Goal: Task Accomplishment & Management: Manage account settings

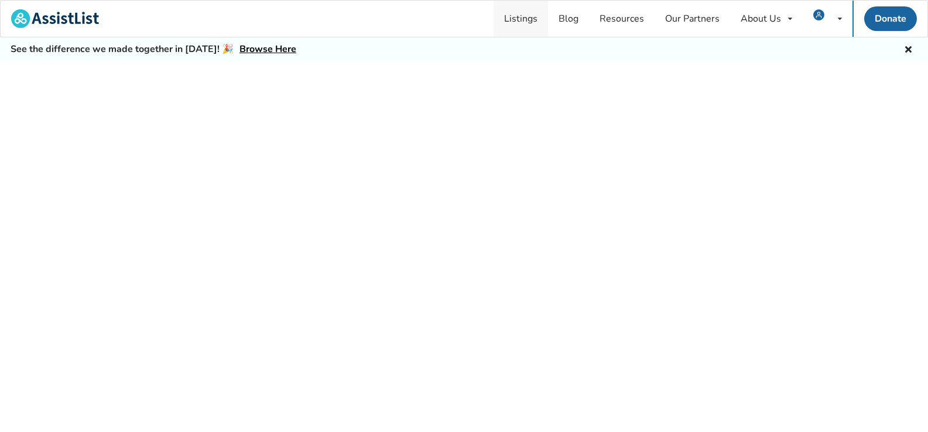
click at [530, 19] on link "Listings" at bounding box center [520, 19] width 54 height 36
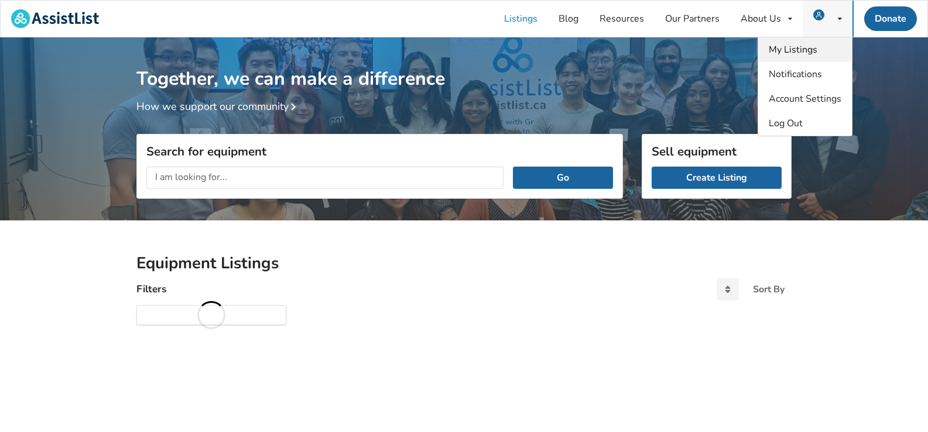
click at [804, 42] on link "My Listings" at bounding box center [805, 49] width 94 height 25
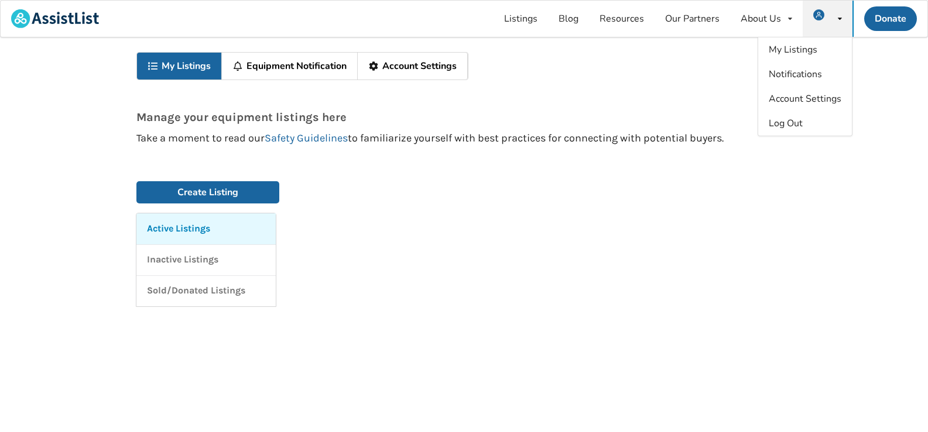
click at [144, 225] on link "Active Listings" at bounding box center [205, 229] width 139 height 31
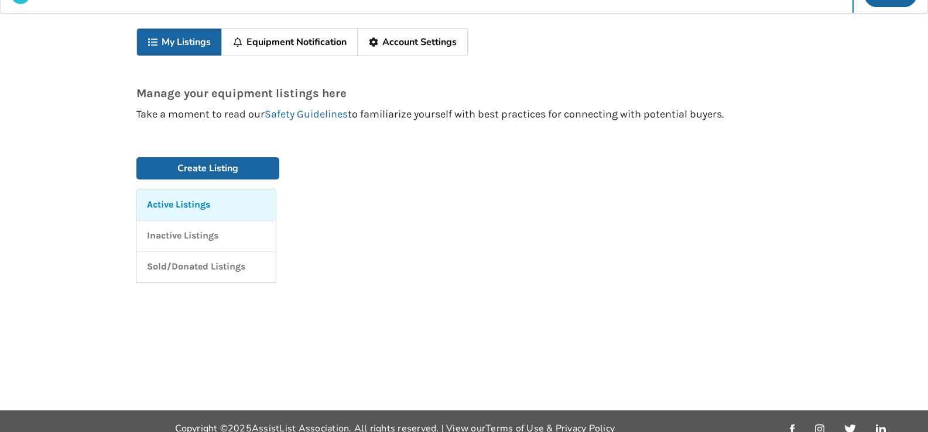
scroll to position [37, 0]
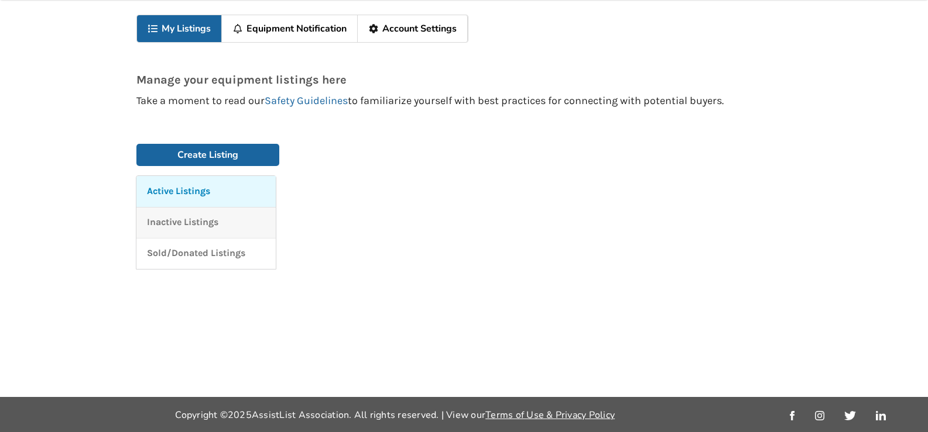
click at [200, 228] on p "Inactive Listings" at bounding box center [182, 222] width 71 height 13
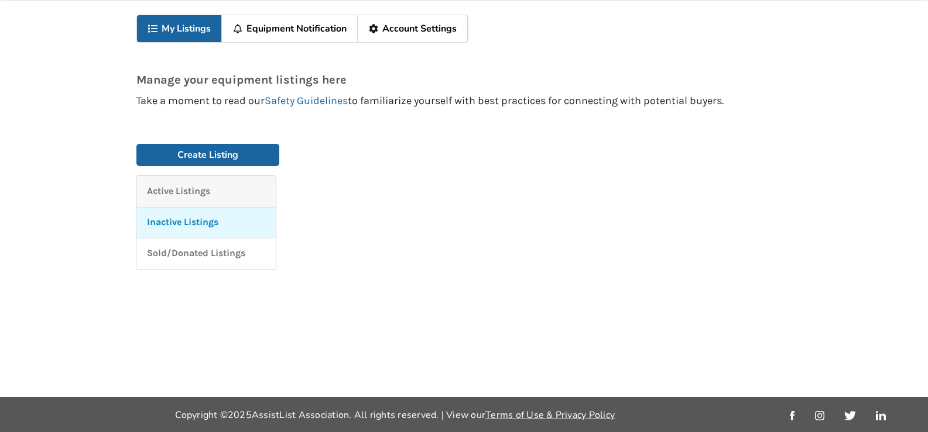
click at [205, 201] on link "Active Listings" at bounding box center [205, 191] width 139 height 31
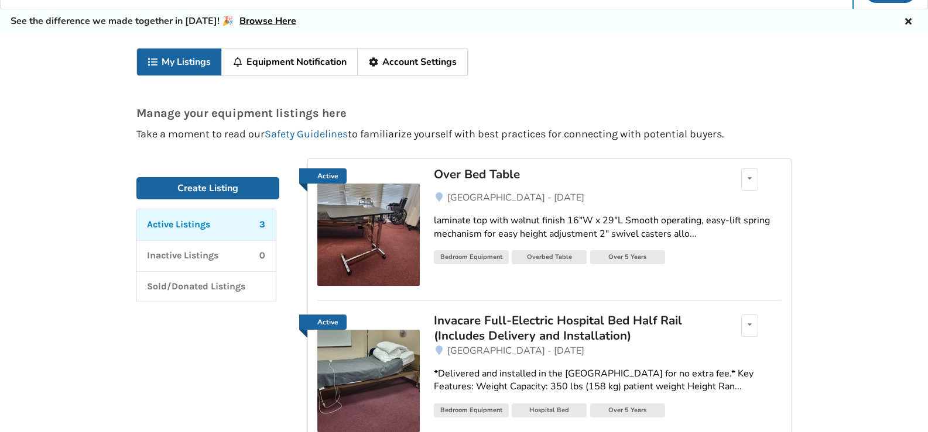
scroll to position [0, 0]
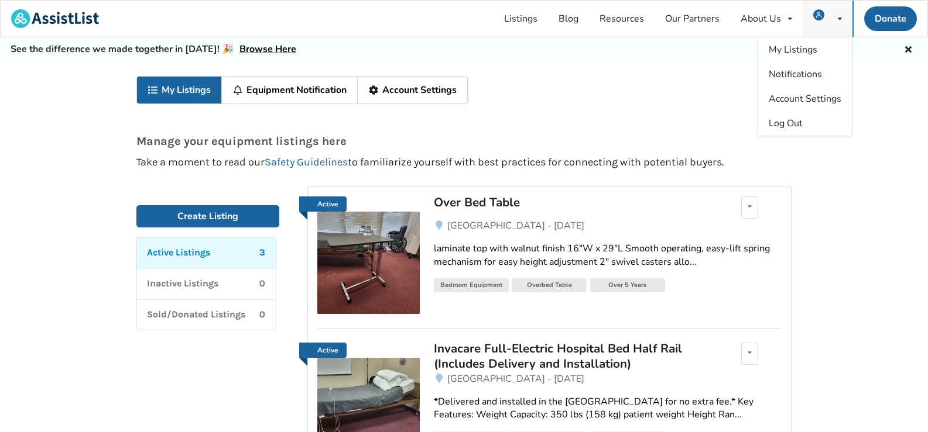
click at [819, 17] on img at bounding box center [818, 14] width 11 height 11
click at [0, 193] on div "My Listings Equipment Notification Account Settings Manage your equipment listi…" at bounding box center [464, 368] width 928 height 614
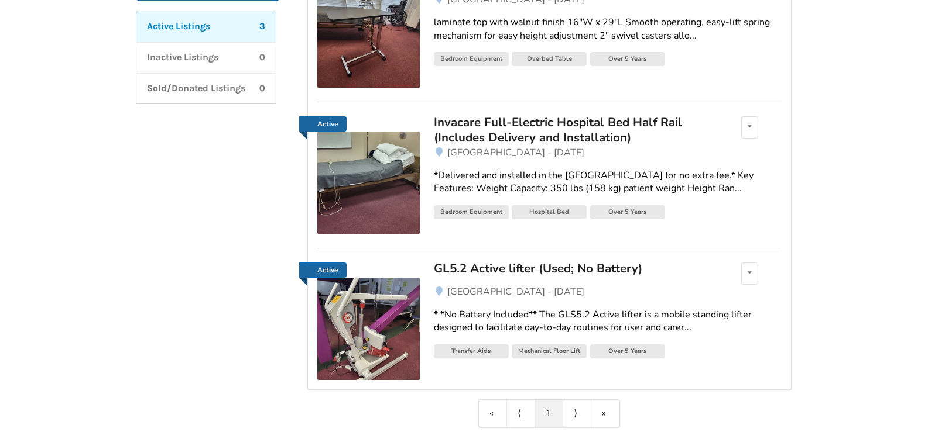
scroll to position [278, 0]
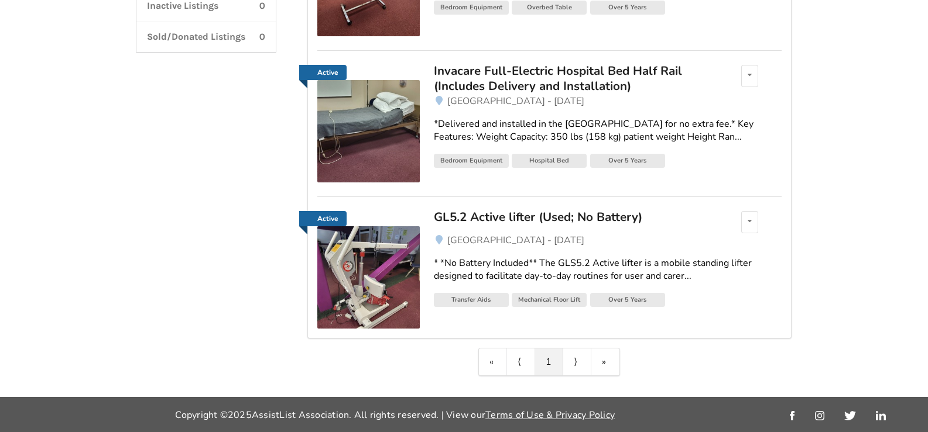
click at [461, 221] on div "GL5.2 Active lifter (Used; No Battery)" at bounding box center [570, 217] width 273 height 15
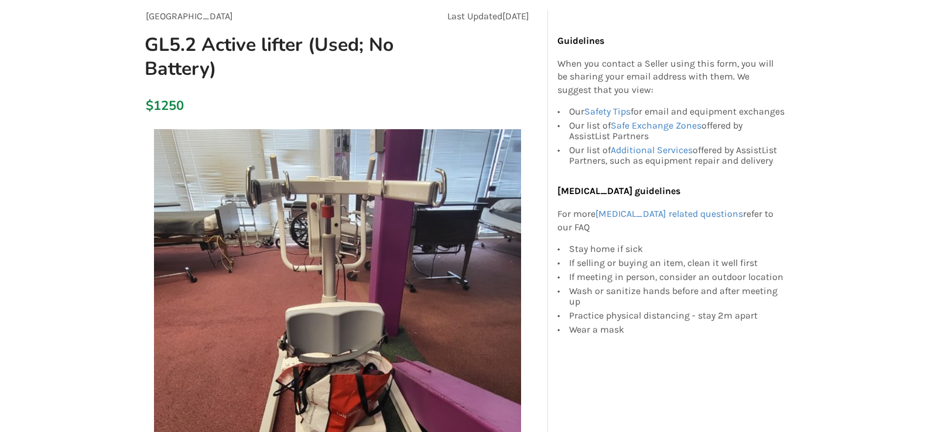
scroll to position [59, 0]
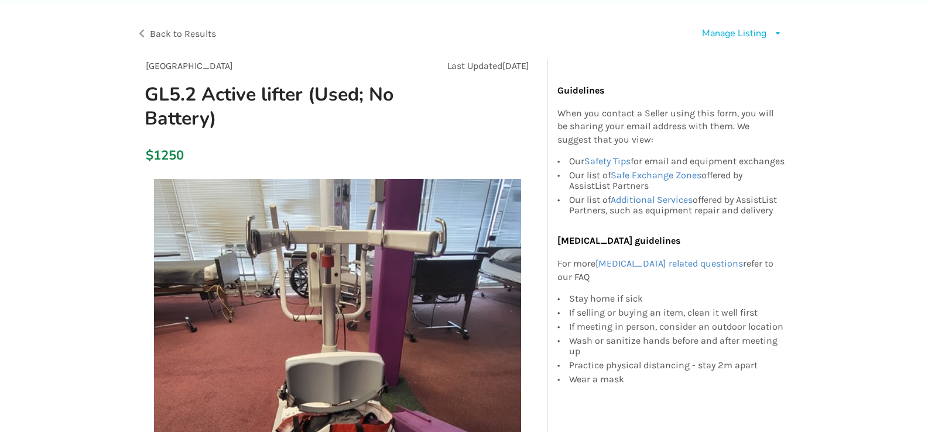
click at [721, 36] on div "Manage Listing" at bounding box center [734, 33] width 64 height 13
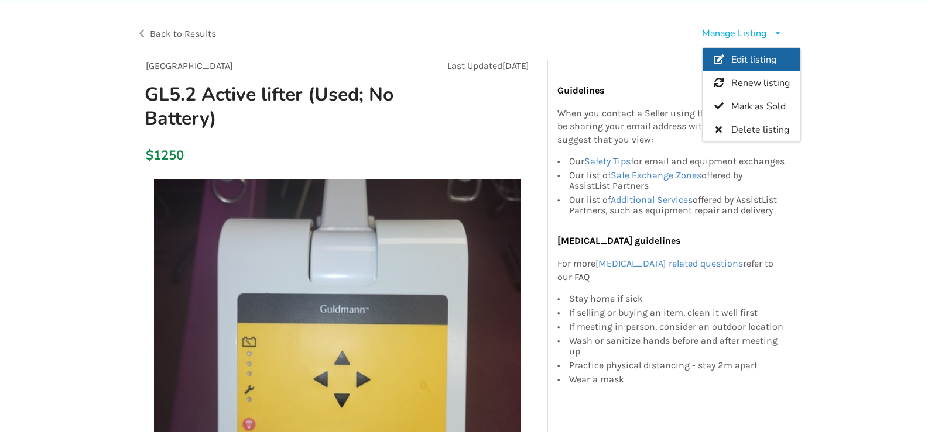
click at [727, 55] on link "Edit listing" at bounding box center [751, 59] width 98 height 23
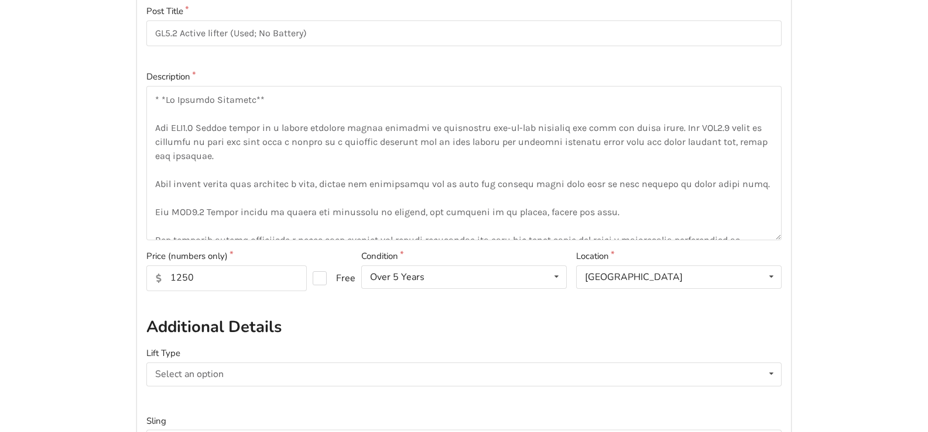
scroll to position [234, 0]
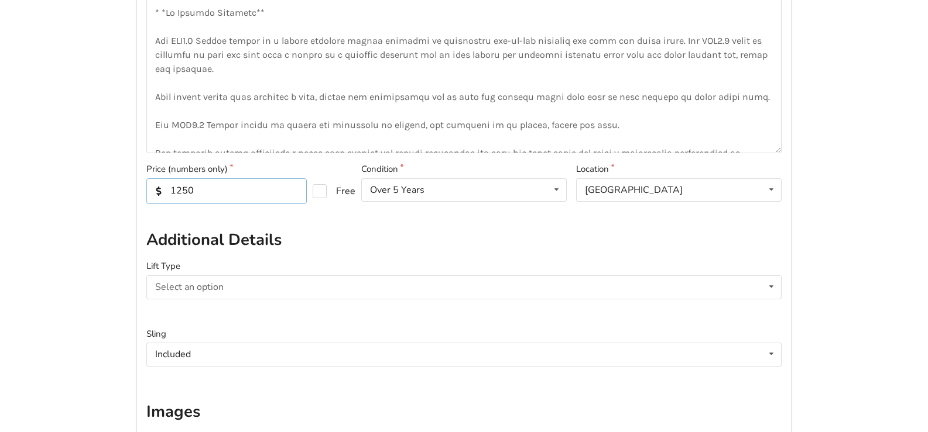
drag, startPoint x: 193, startPoint y: 190, endPoint x: 174, endPoint y: 184, distance: 18.9
click at [171, 188] on input "1250" at bounding box center [226, 191] width 160 height 26
type input "700"
click at [120, 198] on div "Back to listing Basic Information Post Title GL5.2 Active lifter (Used; No Batt…" at bounding box center [464, 409] width 928 height 1165
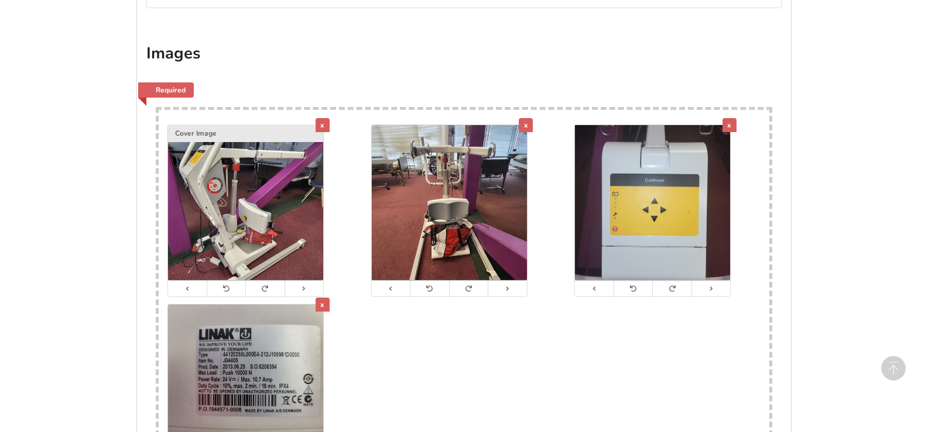
scroll to position [829, 0]
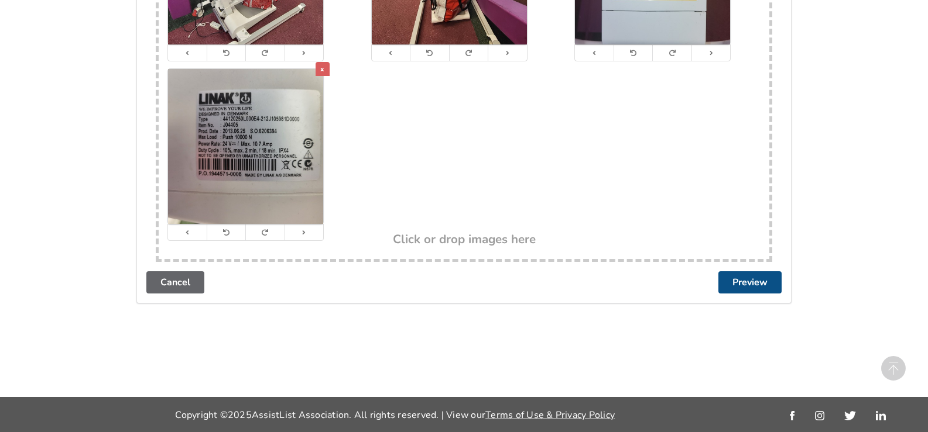
click at [743, 287] on button "Preview" at bounding box center [749, 283] width 63 height 22
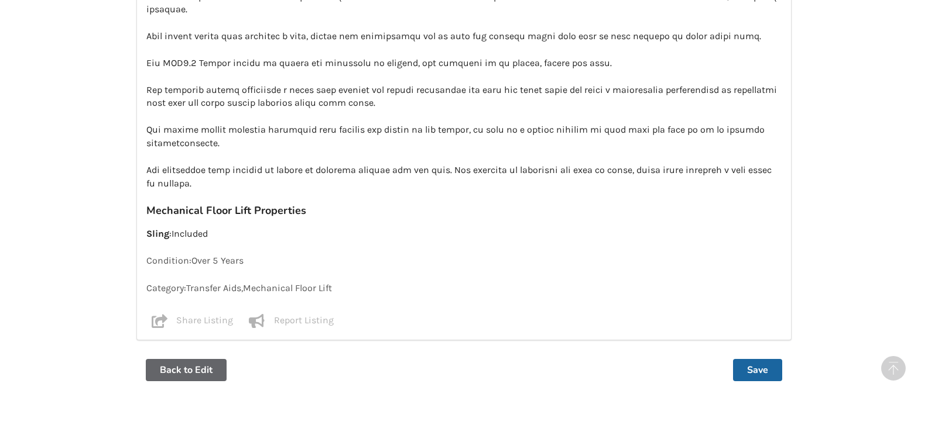
scroll to position [1059, 0]
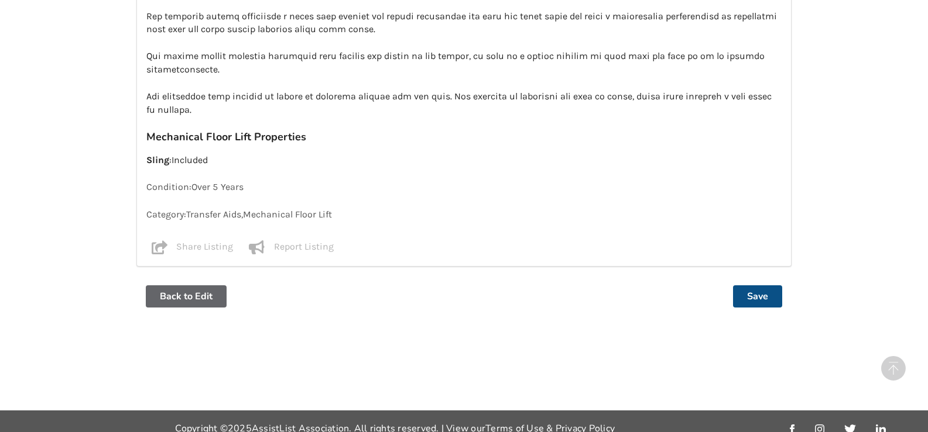
click at [739, 286] on button "Save" at bounding box center [757, 297] width 49 height 22
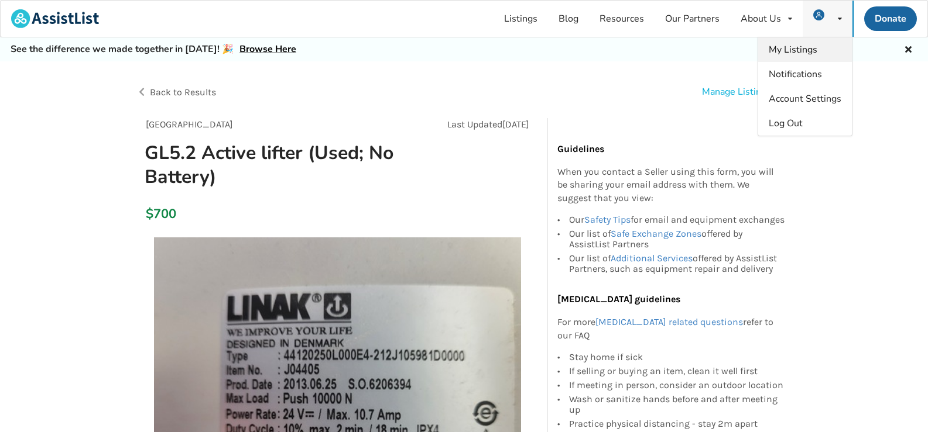
click at [804, 47] on span "My Listings" at bounding box center [792, 49] width 49 height 13
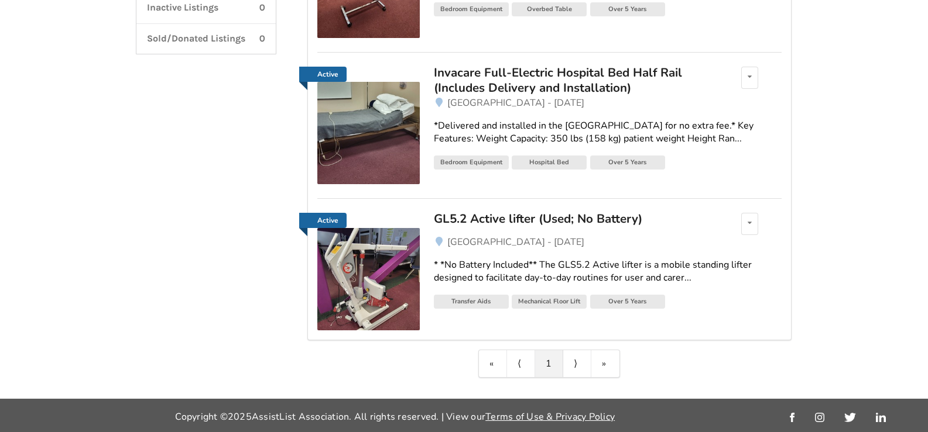
scroll to position [278, 0]
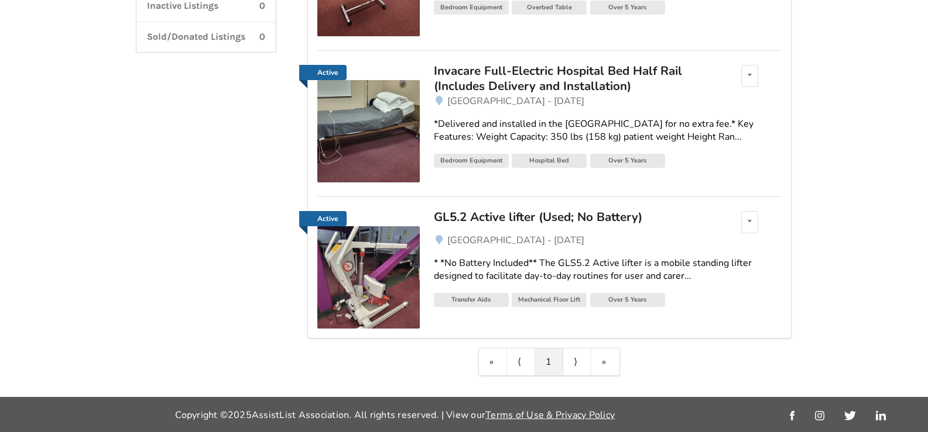
click at [579, 77] on div "Invacare Full-Electric Hospital Bed Half Rail (Includes Delivery and Installati…" at bounding box center [570, 78] width 273 height 31
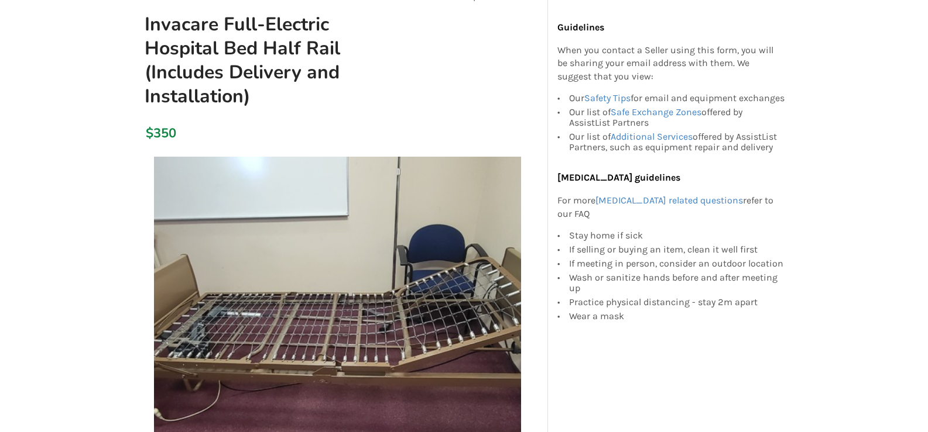
scroll to position [59, 0]
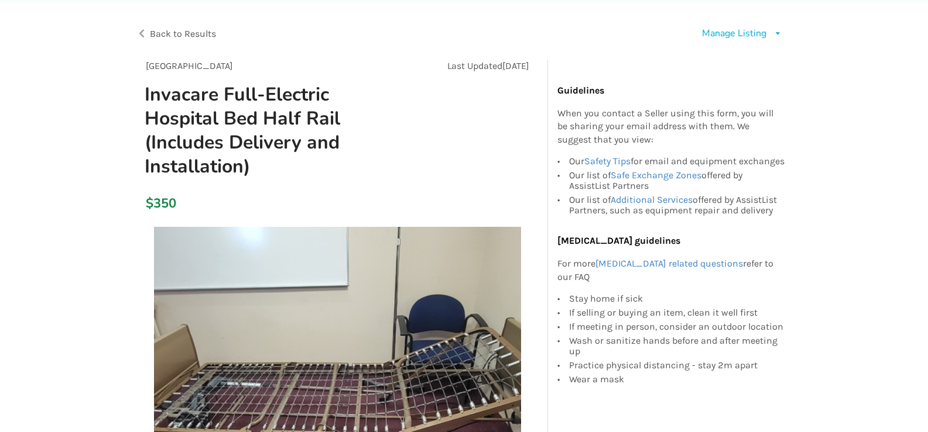
click at [716, 34] on div "Manage Listing" at bounding box center [734, 33] width 64 height 13
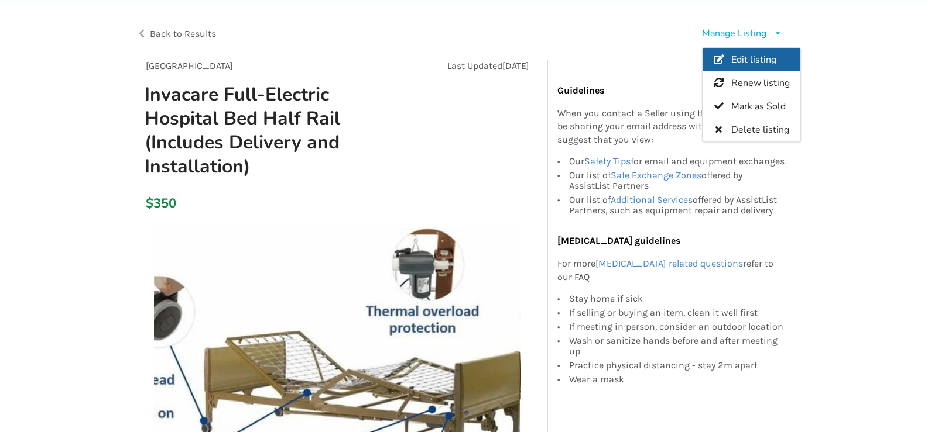
click at [726, 57] on link "Edit listing" at bounding box center [751, 59] width 98 height 23
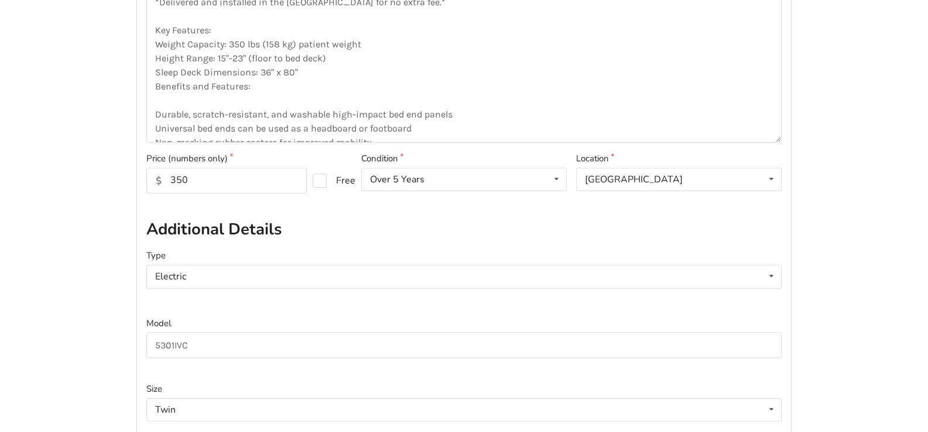
scroll to position [293, 0]
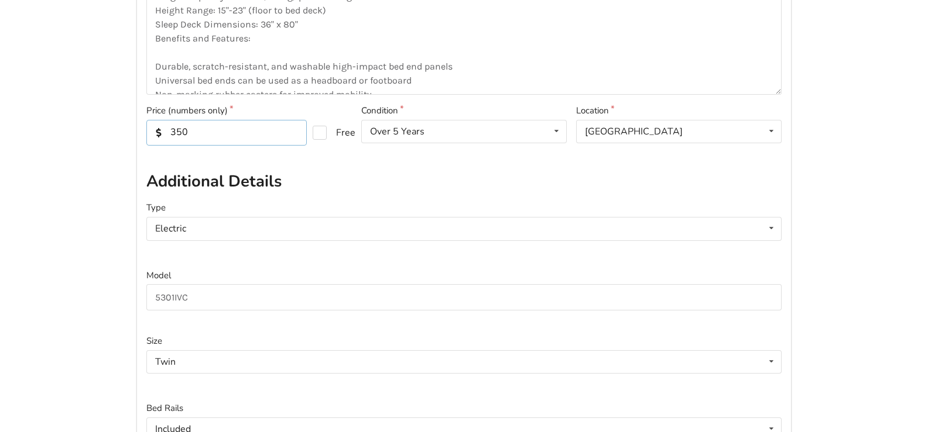
click at [177, 129] on input "350" at bounding box center [226, 133] width 160 height 26
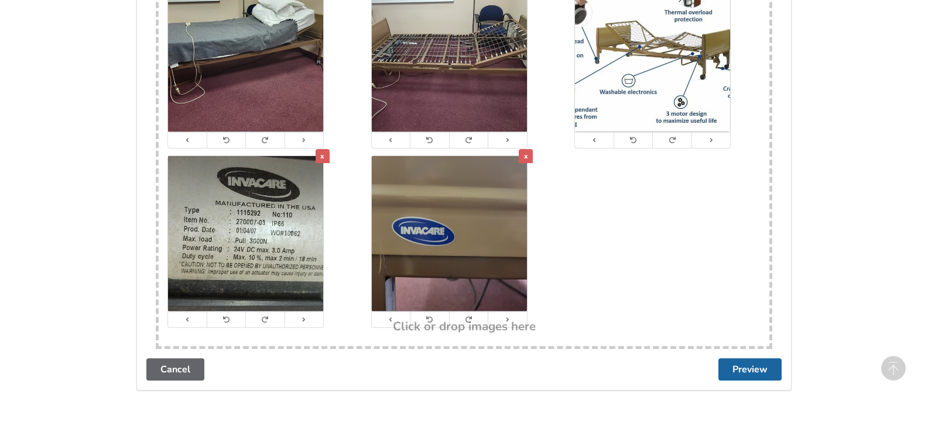
scroll to position [1029, 0]
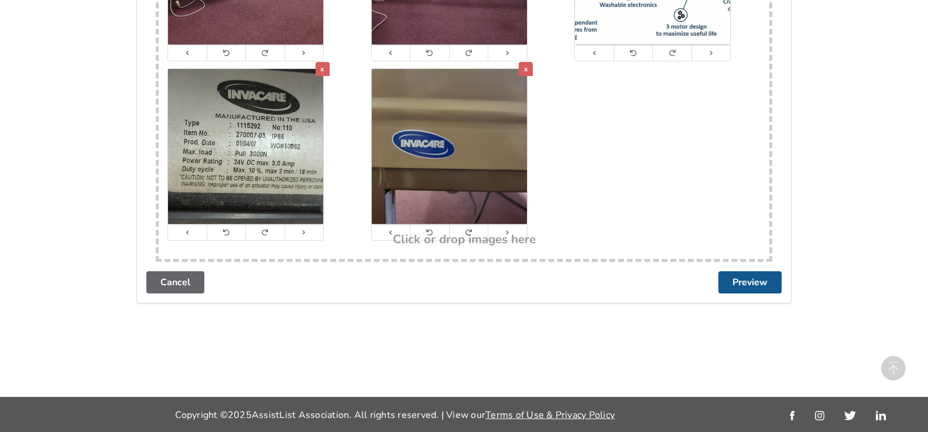
type input "250"
click at [730, 289] on button "Preview" at bounding box center [749, 283] width 63 height 22
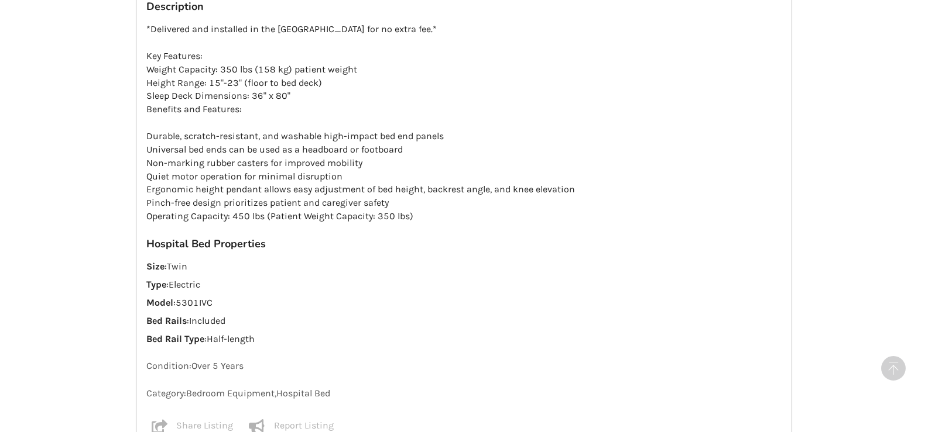
scroll to position [1129, 0]
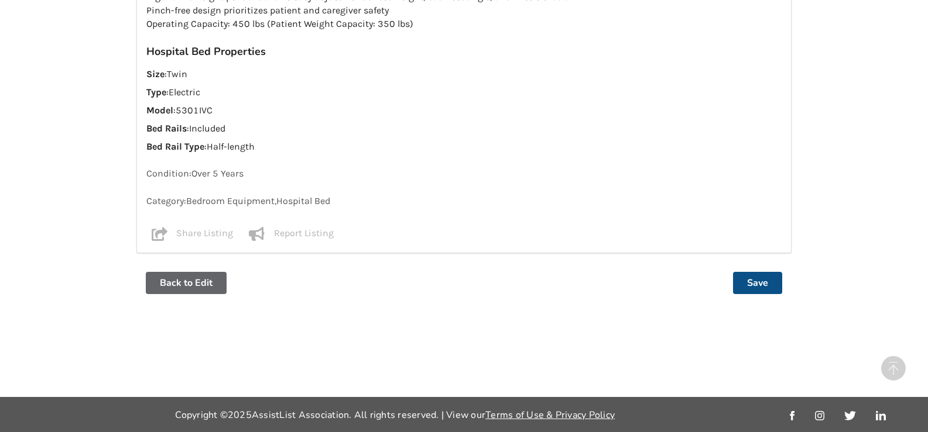
click at [749, 288] on button "Save" at bounding box center [757, 283] width 49 height 22
